Goal: Transaction & Acquisition: Book appointment/travel/reservation

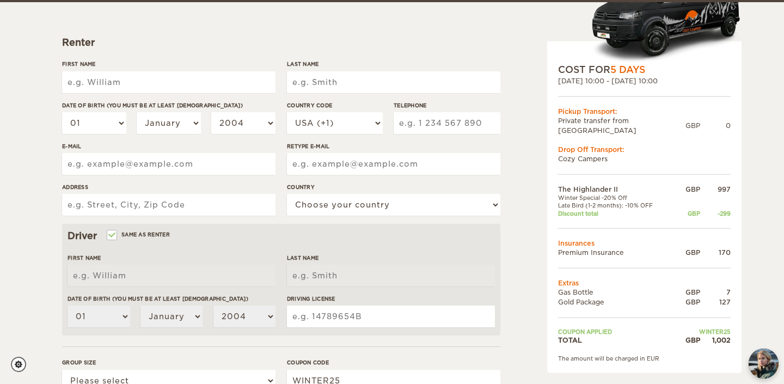
scroll to position [136, 0]
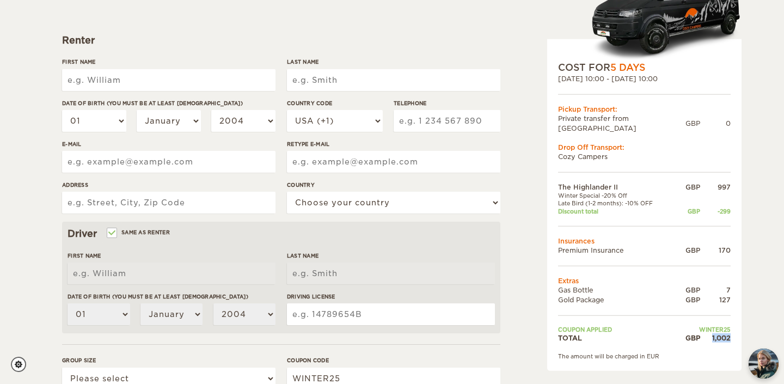
drag, startPoint x: 729, startPoint y: 329, endPoint x: 704, endPoint y: 329, distance: 25.0
click at [704, 333] on div "1,002" at bounding box center [715, 337] width 30 height 9
drag, startPoint x: 561, startPoint y: 176, endPoint x: 659, endPoint y: 193, distance: 99.3
click at [659, 193] on tbody "The Highlander II GBP 997 Winter Special -20% Off Late Bird (1-2 months): -10% …" at bounding box center [644, 262] width 173 height 160
drag, startPoint x: 613, startPoint y: 241, endPoint x: 549, endPoint y: 245, distance: 64.4
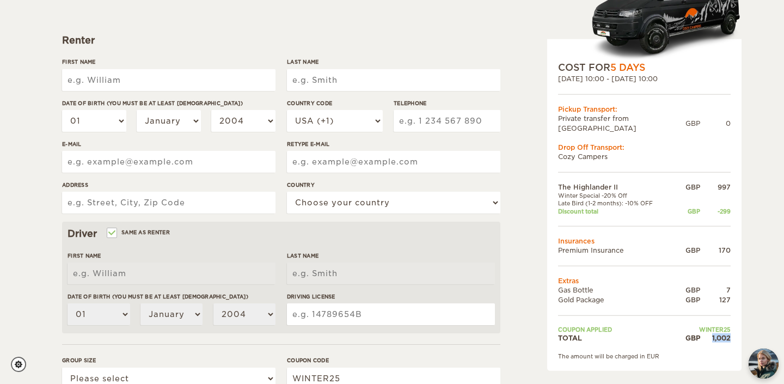
click at [549, 245] on div "COST FOR 5 Days [DATE] 10:00 - [DATE] 10:00 Pickup Transport: Private transfer …" at bounding box center [644, 205] width 194 height 332
drag, startPoint x: 605, startPoint y: 293, endPoint x: 558, endPoint y: 280, distance: 48.6
click at [559, 281] on tbody "The Highlander II GBP 997 Winter Special -20% Off Late Bird (1-2 months): -10% …" at bounding box center [644, 262] width 173 height 160
click at [614, 294] on td "Gold Package" at bounding box center [616, 298] width 117 height 9
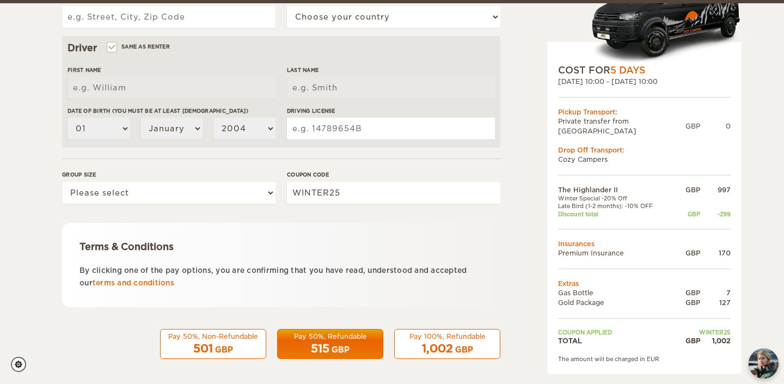
scroll to position [324, 0]
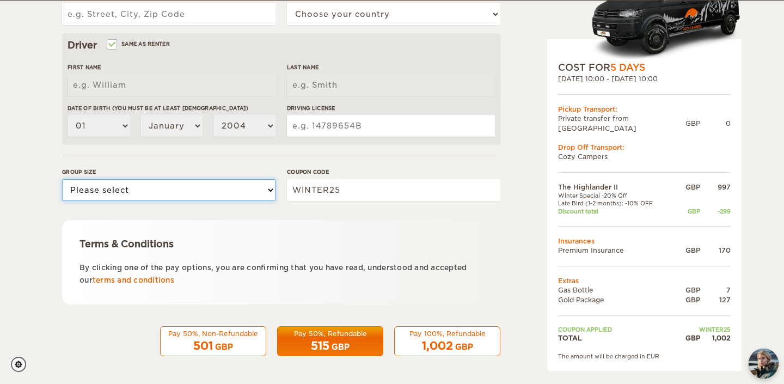
click at [261, 186] on select "Please select 1 2" at bounding box center [168, 190] width 213 height 22
select select "2"
click at [62, 179] on select "Please select 1 2" at bounding box center [168, 190] width 213 height 22
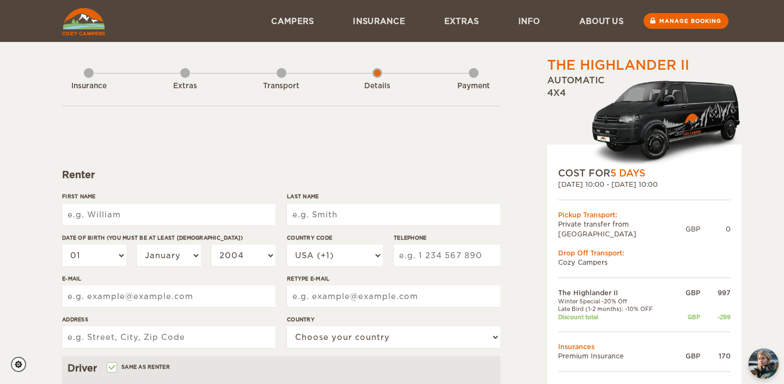
scroll to position [0, 0]
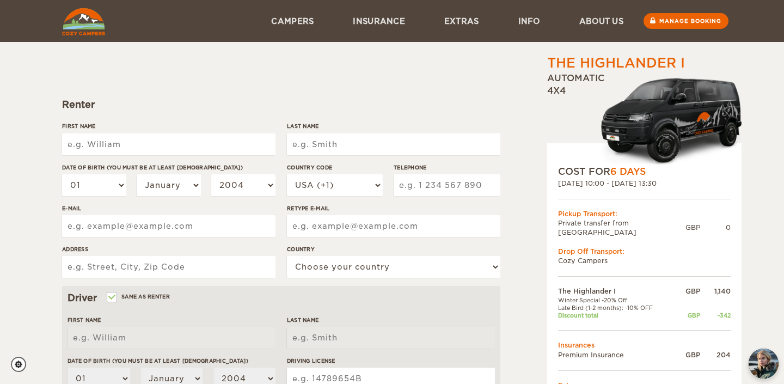
scroll to position [39, 0]
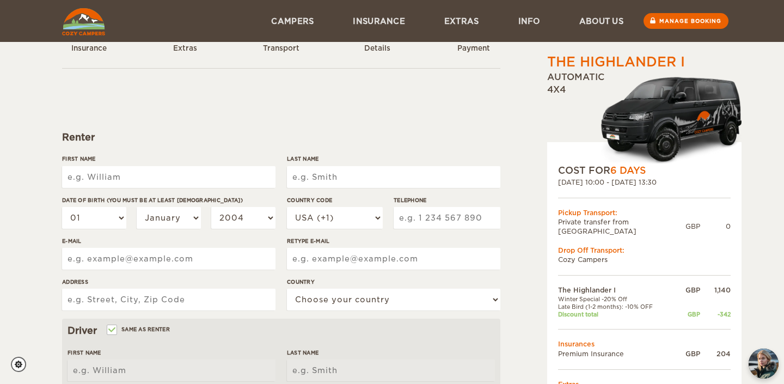
drag, startPoint x: 703, startPoint y: 60, endPoint x: 587, endPoint y: 59, distance: 115.4
click at [587, 59] on div "The Highlander I Expand Collapse Total 1,154 GBP" at bounding box center [644, 62] width 194 height 19
drag, startPoint x: 587, startPoint y: 59, endPoint x: 683, endPoint y: 61, distance: 95.3
click at [683, 61] on div "The Highlander I" at bounding box center [616, 62] width 138 height 19
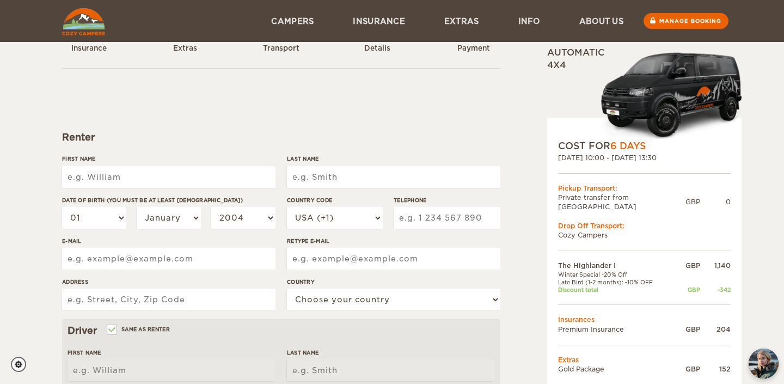
scroll to position [0, 0]
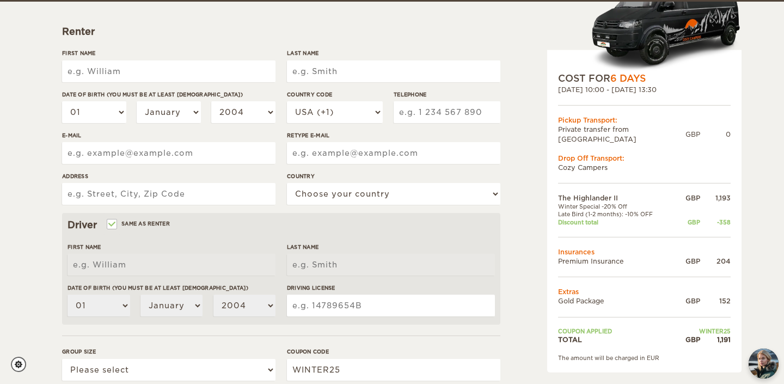
scroll to position [146, 0]
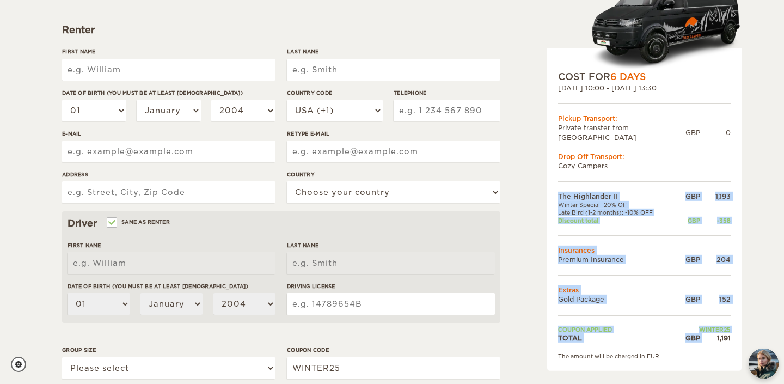
drag, startPoint x: 733, startPoint y: 330, endPoint x: 709, endPoint y: 330, distance: 24.5
click at [709, 330] on div "COST FOR 6 Days 14. Nov 2025 10:00 - 19. Nov 2025 13:30 Pickup Transport: Priva…" at bounding box center [644, 209] width 194 height 322
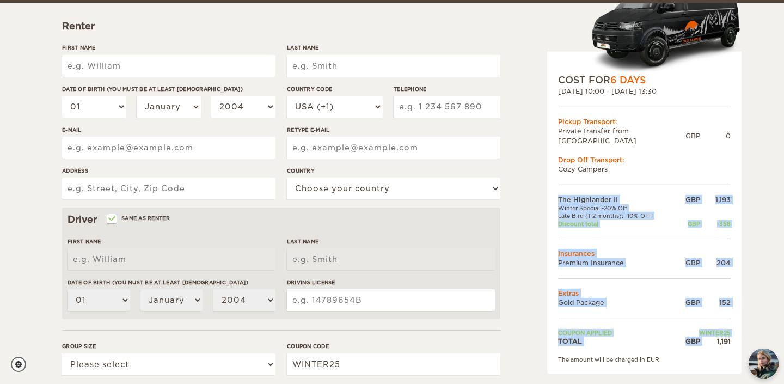
scroll to position [157, 0]
